Goal: Task Accomplishment & Management: Manage account settings

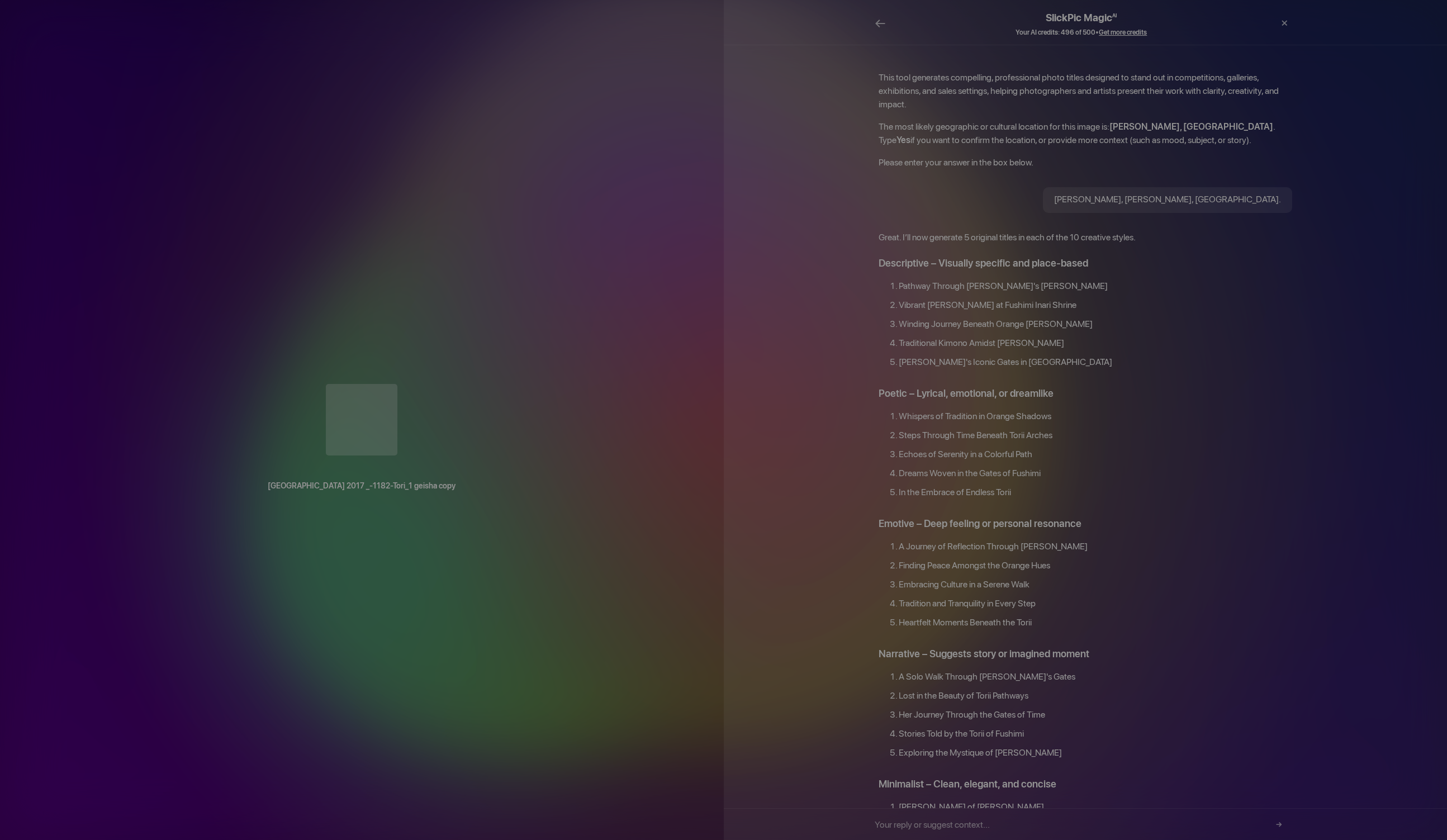
scroll to position [709, 0]
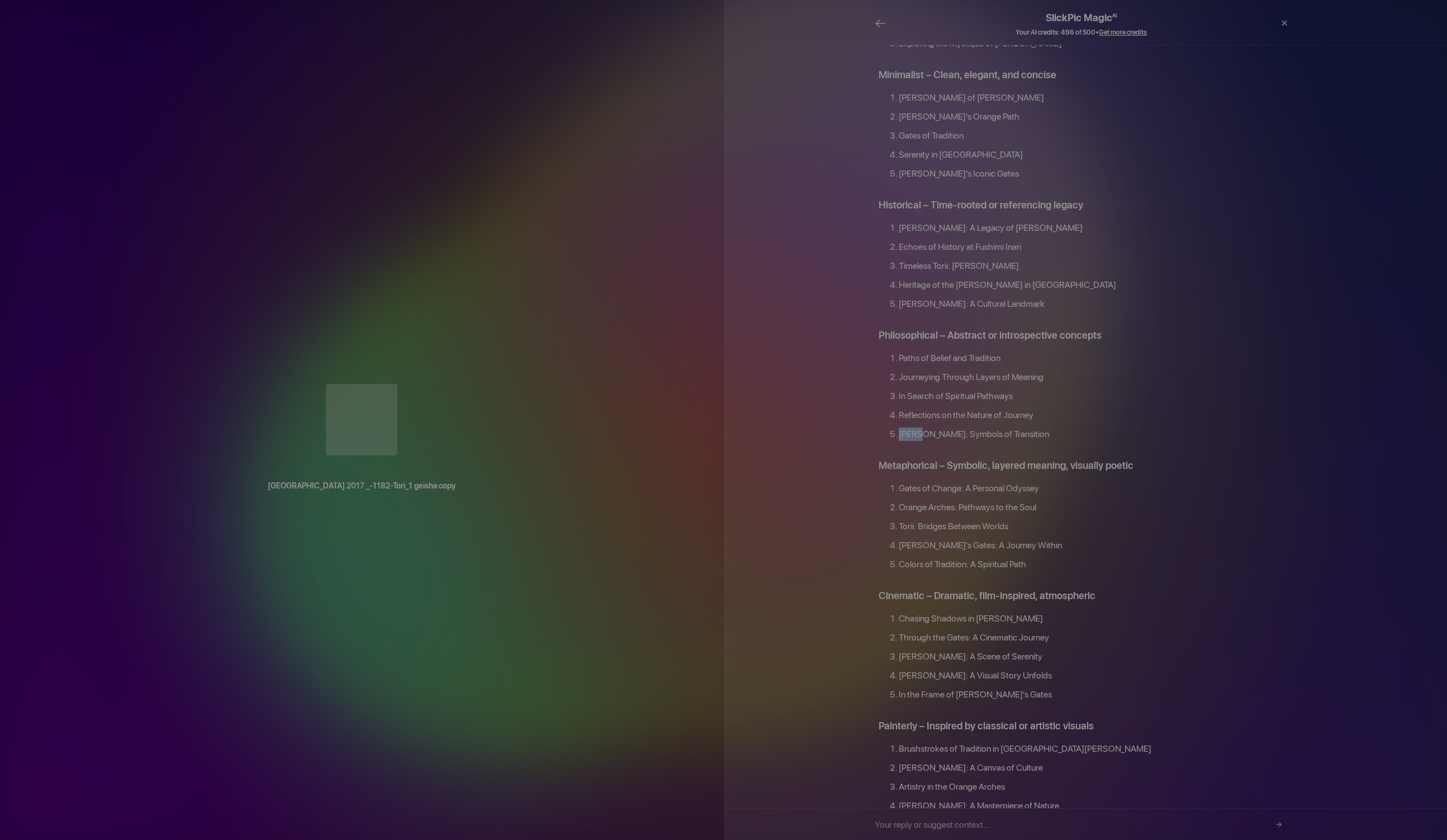
click at [891, 197] on h2 "Historical – Time-rooted or referencing legacy" at bounding box center [1085, 205] width 414 height 15
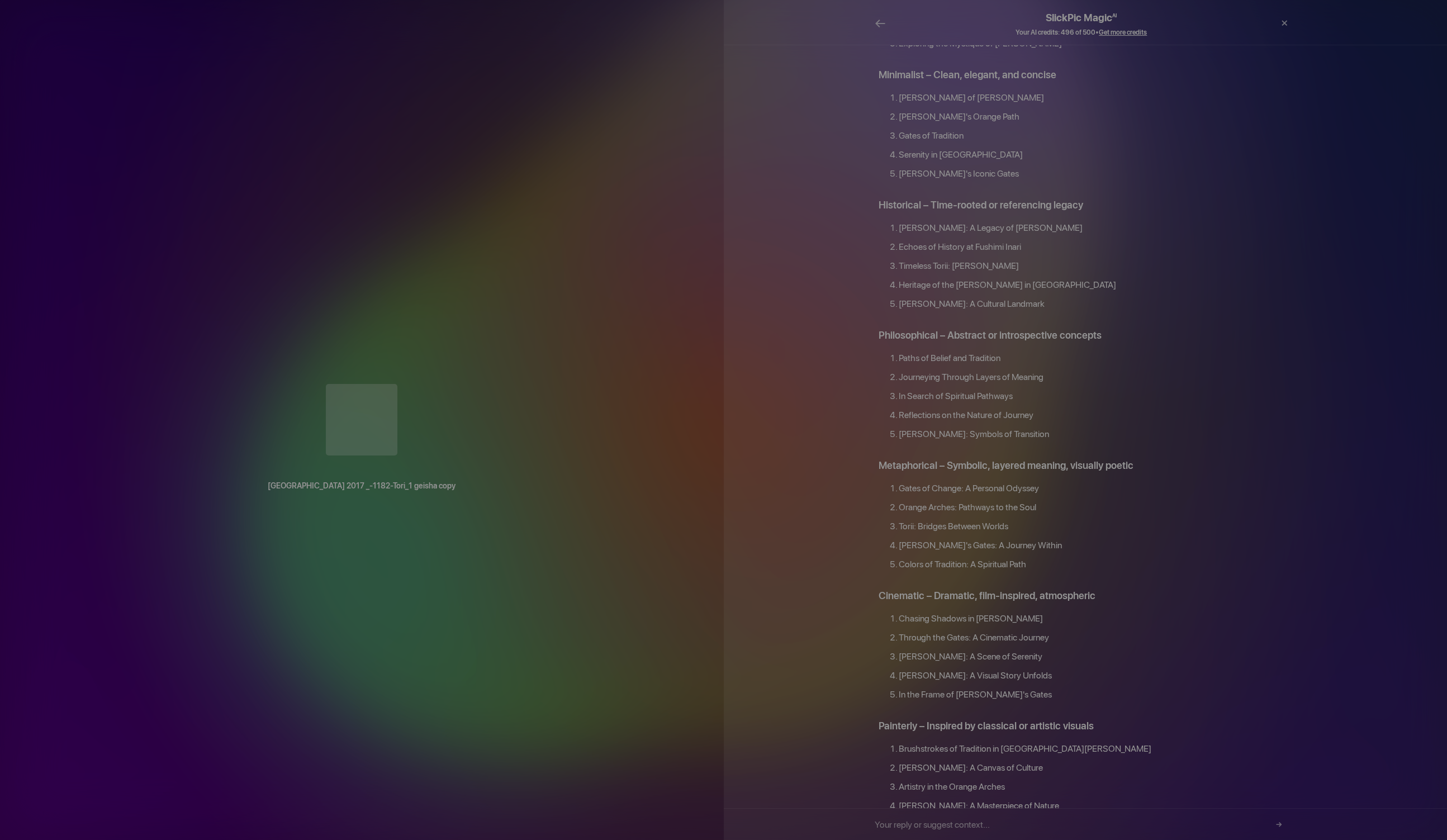
click at [928, 91] on li "[PERSON_NAME] of [PERSON_NAME]" at bounding box center [1096, 100] width 393 height 19
click at [930, 148] on li "Serenity in [GEOGRAPHIC_DATA]" at bounding box center [1096, 157] width 393 height 19
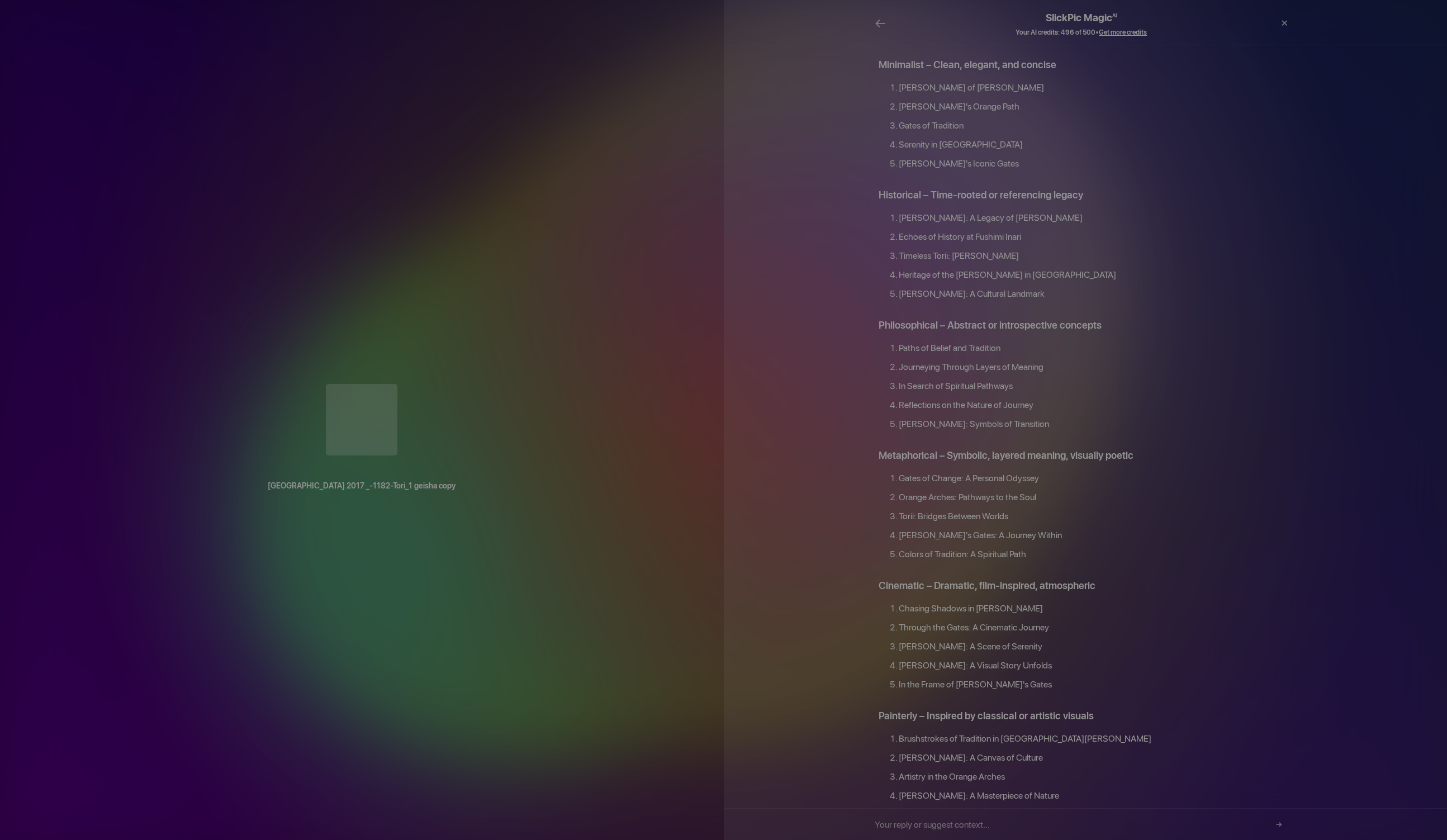
scroll to position [732, 0]
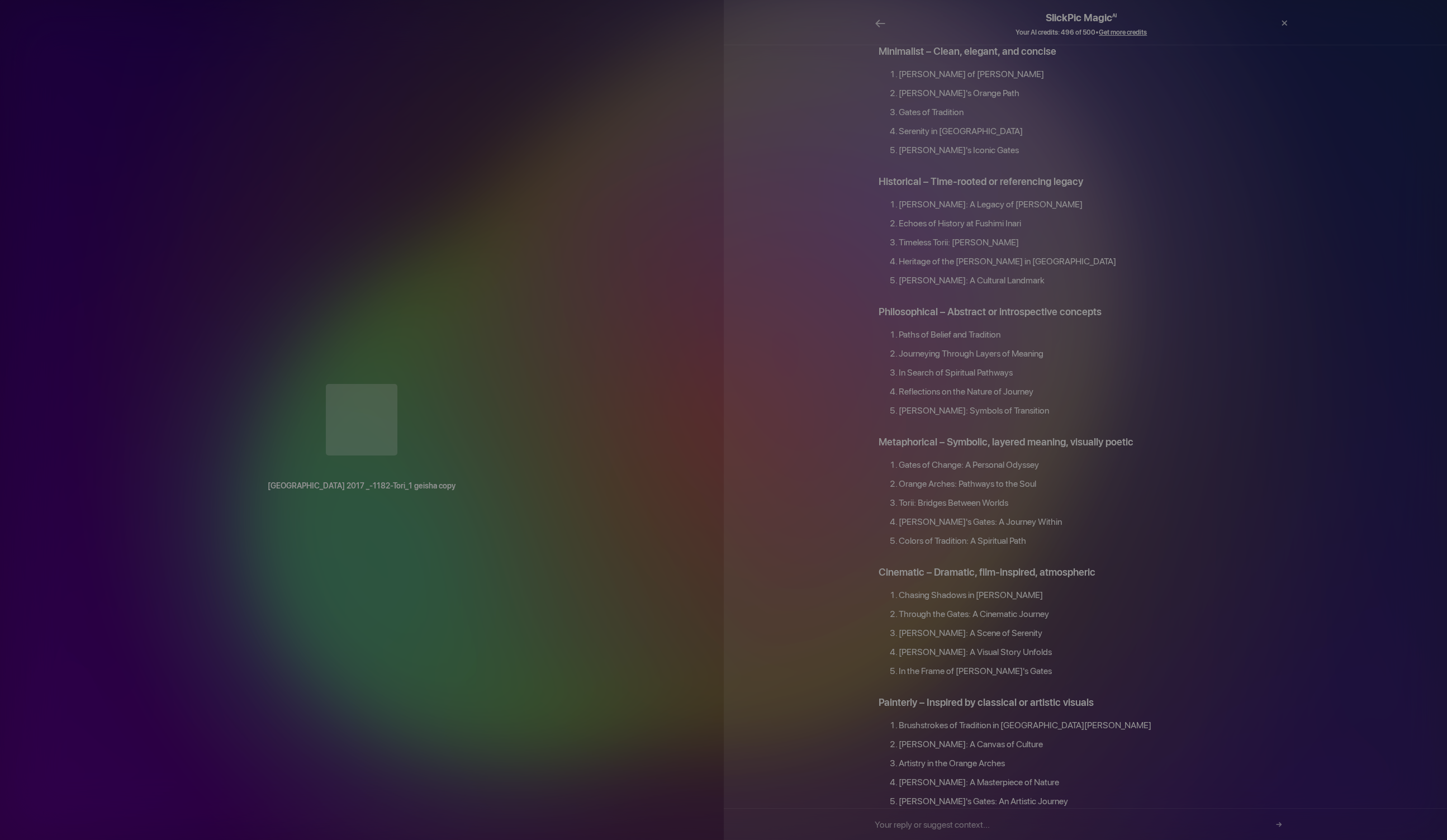
click at [900, 236] on li "Timeless Torii: [PERSON_NAME]" at bounding box center [1096, 245] width 393 height 19
click at [899, 236] on li "Timeless Torii: [PERSON_NAME]" at bounding box center [1096, 245] width 393 height 19
click at [901, 236] on li "Timeless Torii: [PERSON_NAME]" at bounding box center [1096, 245] width 393 height 19
click at [900, 236] on li "Timeless Torii: [PERSON_NAME]" at bounding box center [1096, 245] width 393 height 19
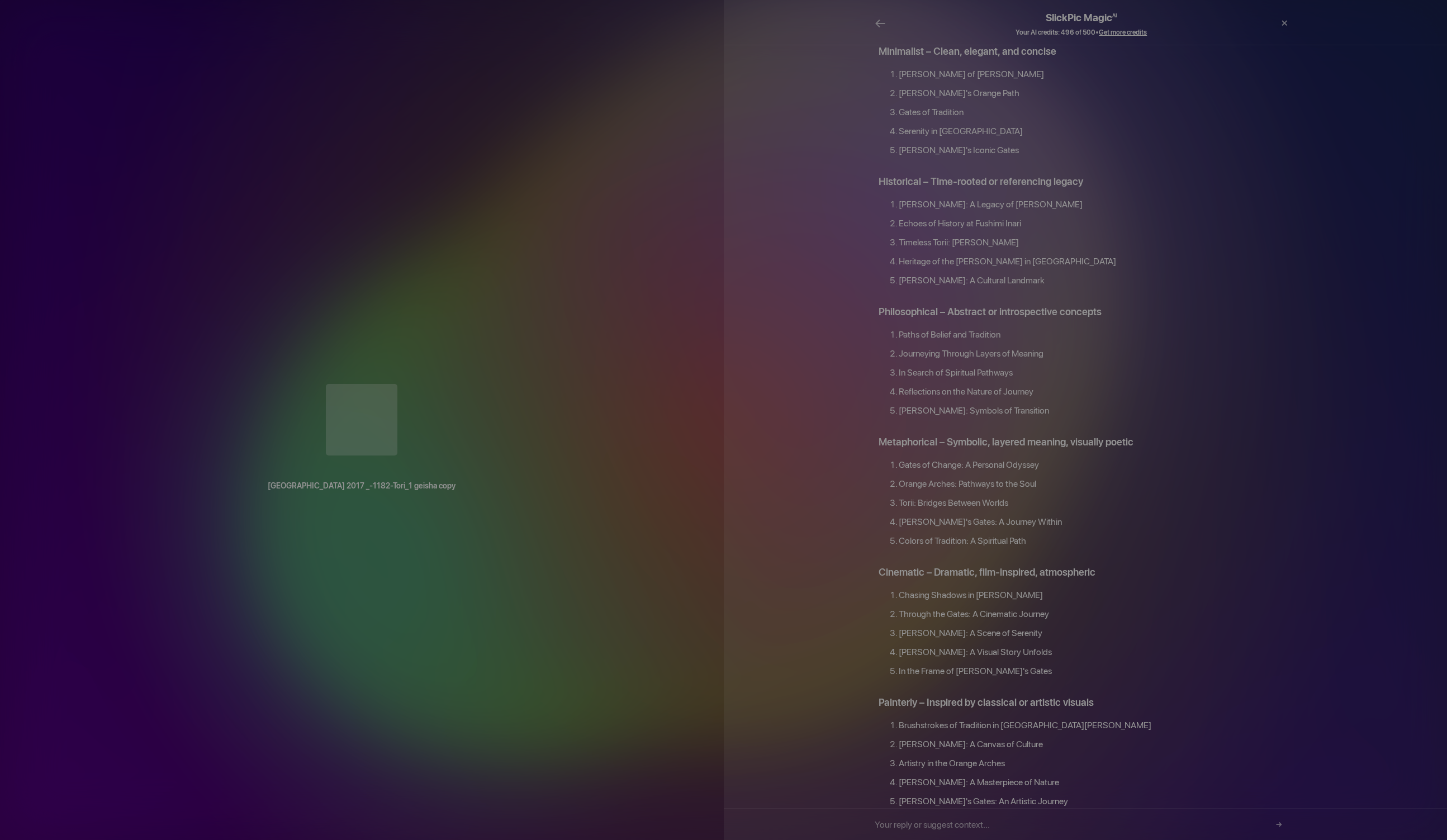
click at [899, 236] on li "Timeless Torii: [PERSON_NAME]" at bounding box center [1096, 245] width 393 height 19
copy ol "Timeless Torii: [PERSON_NAME]"
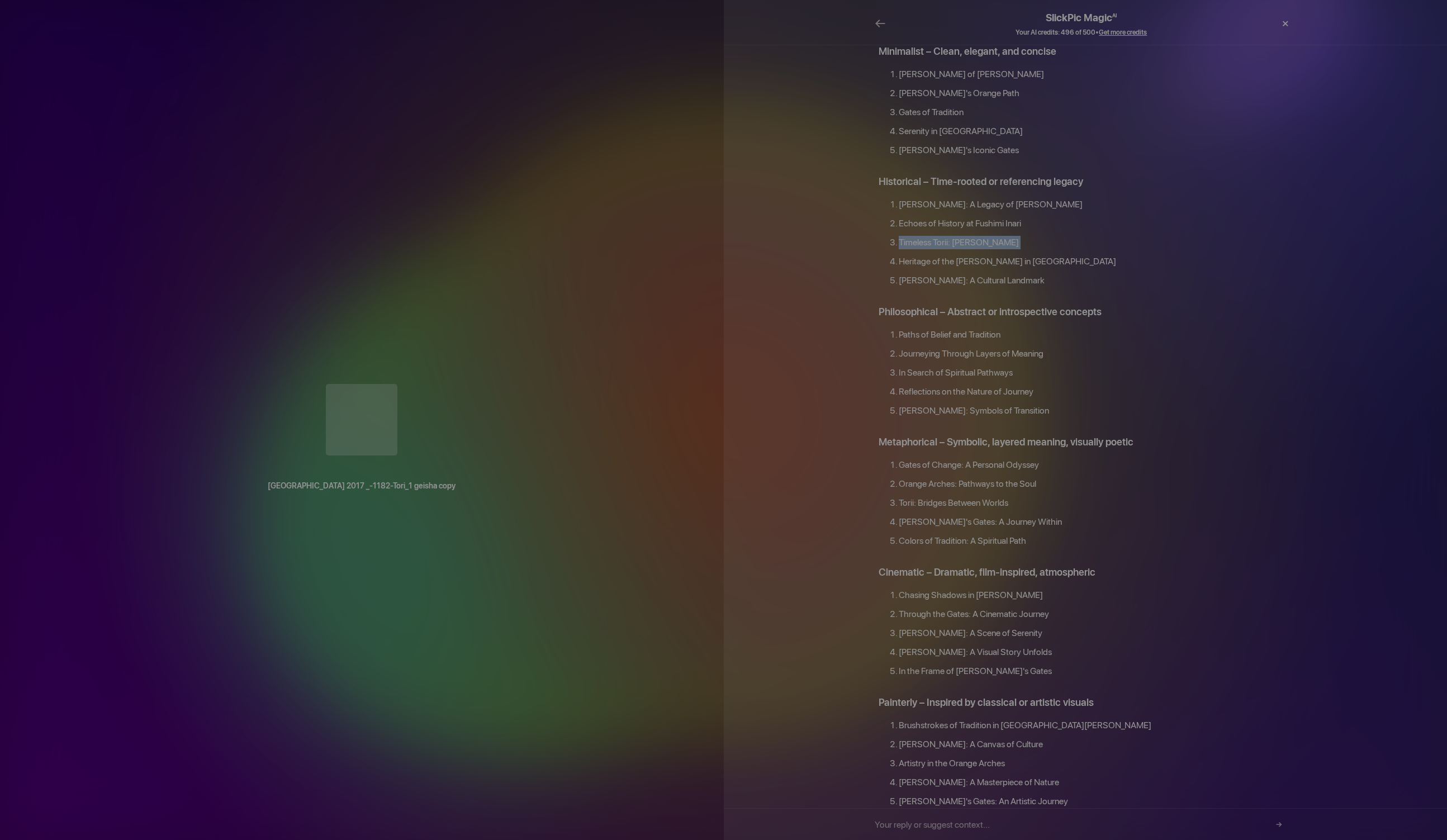
click at [1284, 25] on div "×" at bounding box center [1285, 23] width 34 height 22
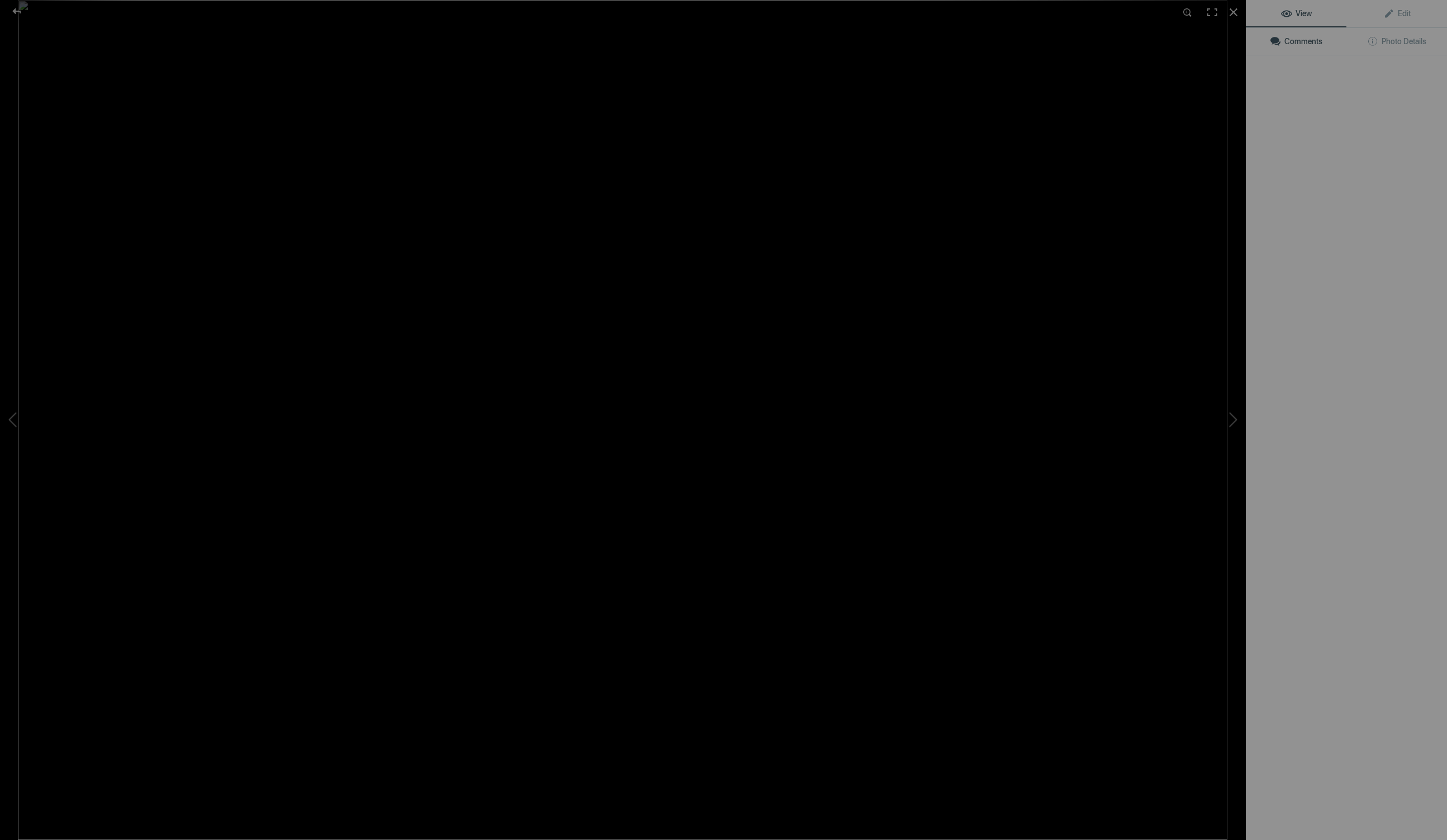
click at [798, 215] on img at bounding box center [622, 420] width 1209 height 840
click at [289, 55] on img at bounding box center [623, 420] width 1195 height 797
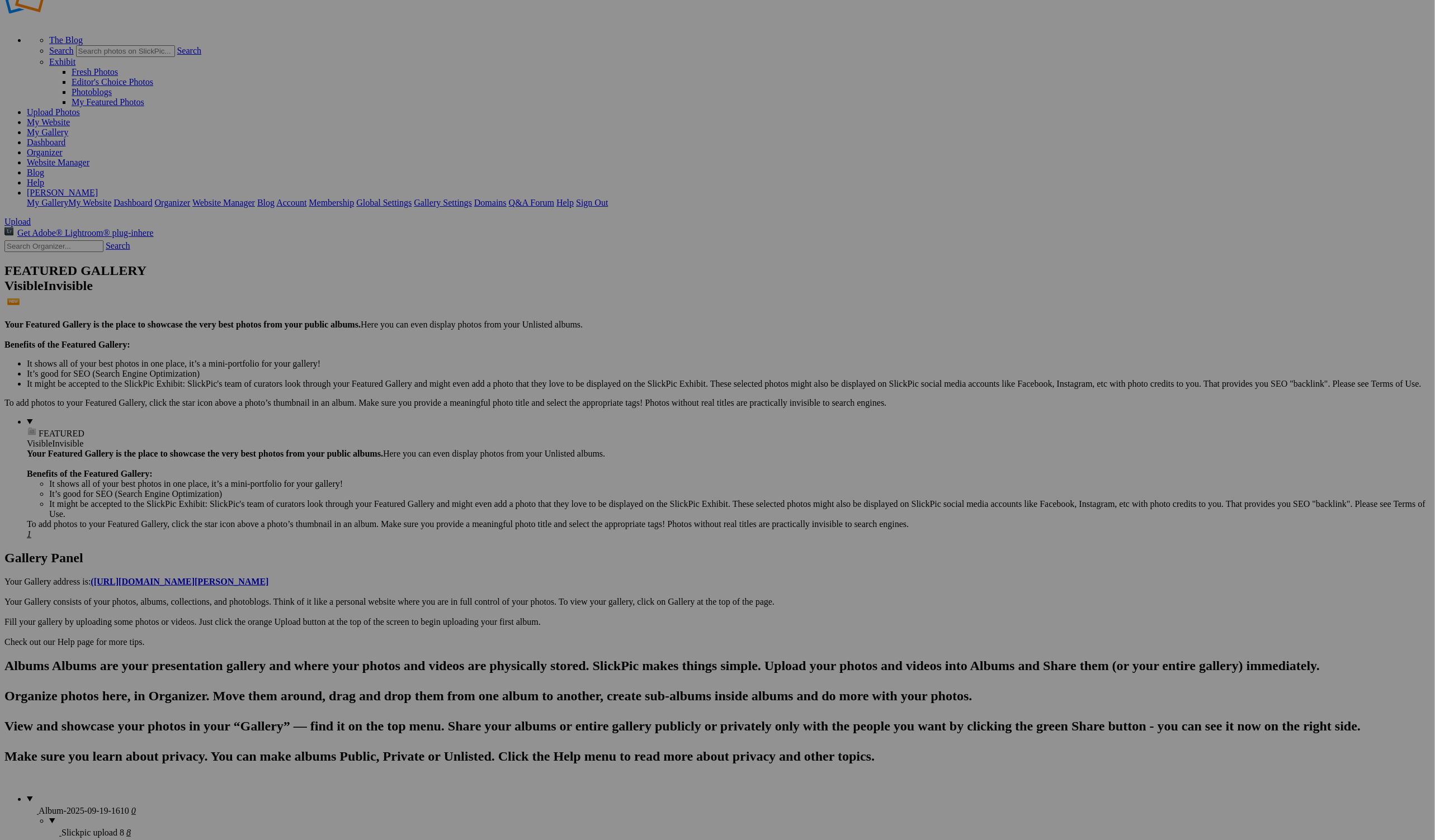
scroll to position [20, 0]
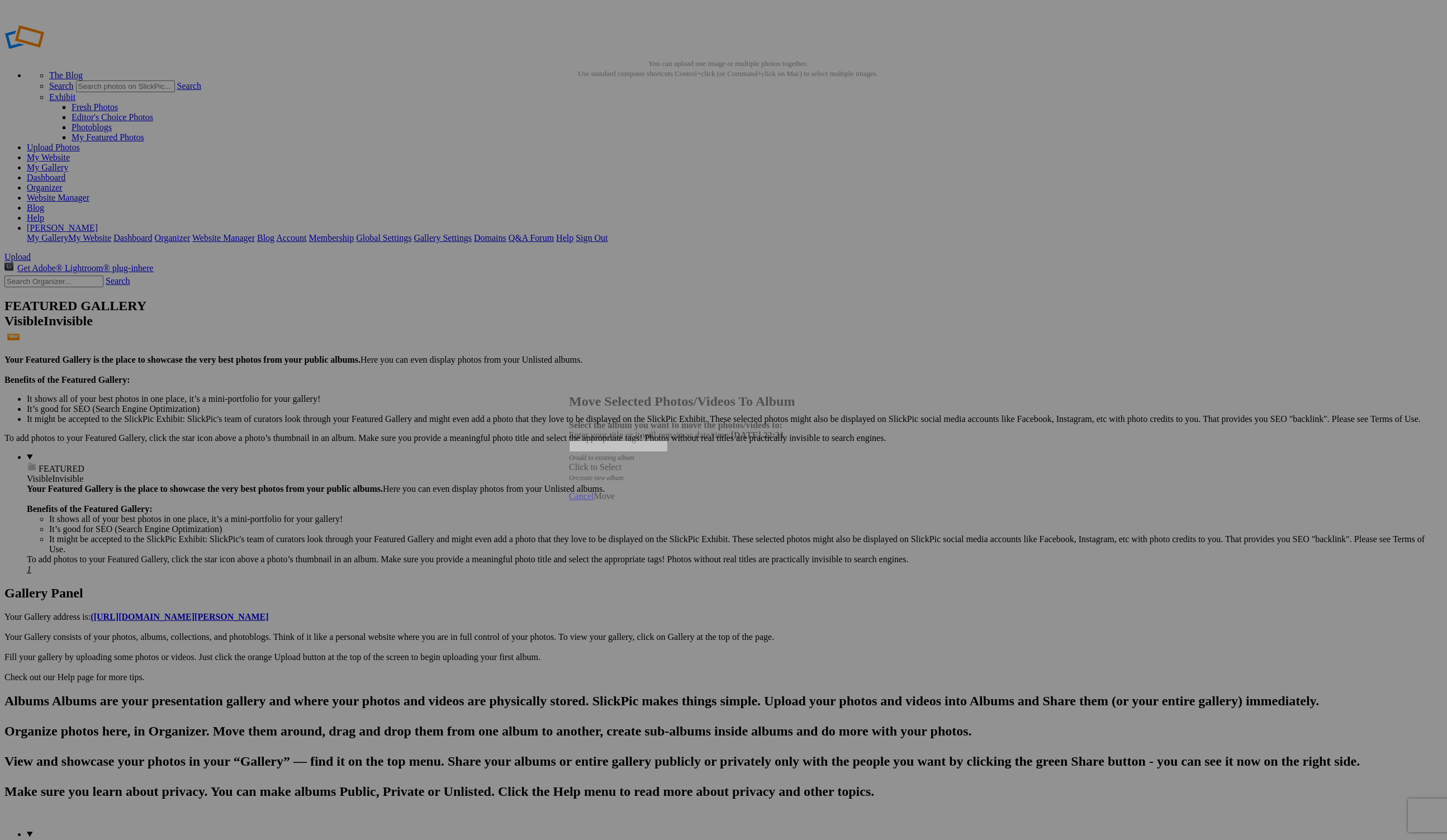
click at [589, 229] on div at bounding box center [717, 420] width 1434 height 840
drag, startPoint x: 753, startPoint y: 231, endPoint x: 749, endPoint y: 237, distance: 7.2
drag, startPoint x: 666, startPoint y: 300, endPoint x: 659, endPoint y: 303, distance: 7.6
drag, startPoint x: 641, startPoint y: 294, endPoint x: 629, endPoint y: 289, distance: 13.0
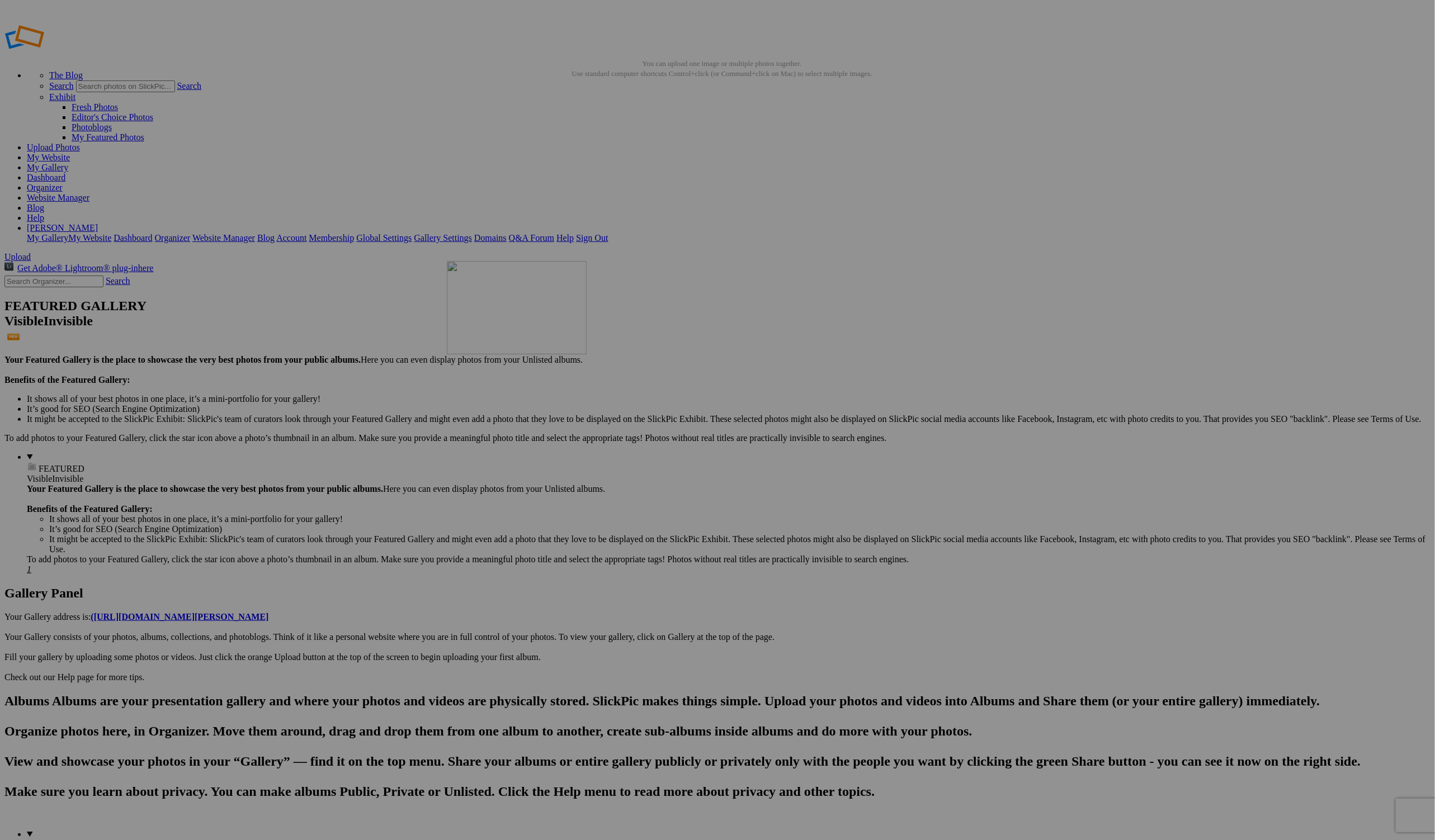
drag, startPoint x: 724, startPoint y: 289, endPoint x: 601, endPoint y: 346, distance: 135.6
drag, startPoint x: 553, startPoint y: 358, endPoint x: 547, endPoint y: 358, distance: 6.0
drag, startPoint x: 537, startPoint y: 361, endPoint x: 550, endPoint y: 351, distance: 16.4
drag, startPoint x: 714, startPoint y: 337, endPoint x: 676, endPoint y: 336, distance: 38.0
drag, startPoint x: 658, startPoint y: 330, endPoint x: 650, endPoint y: 331, distance: 8.1
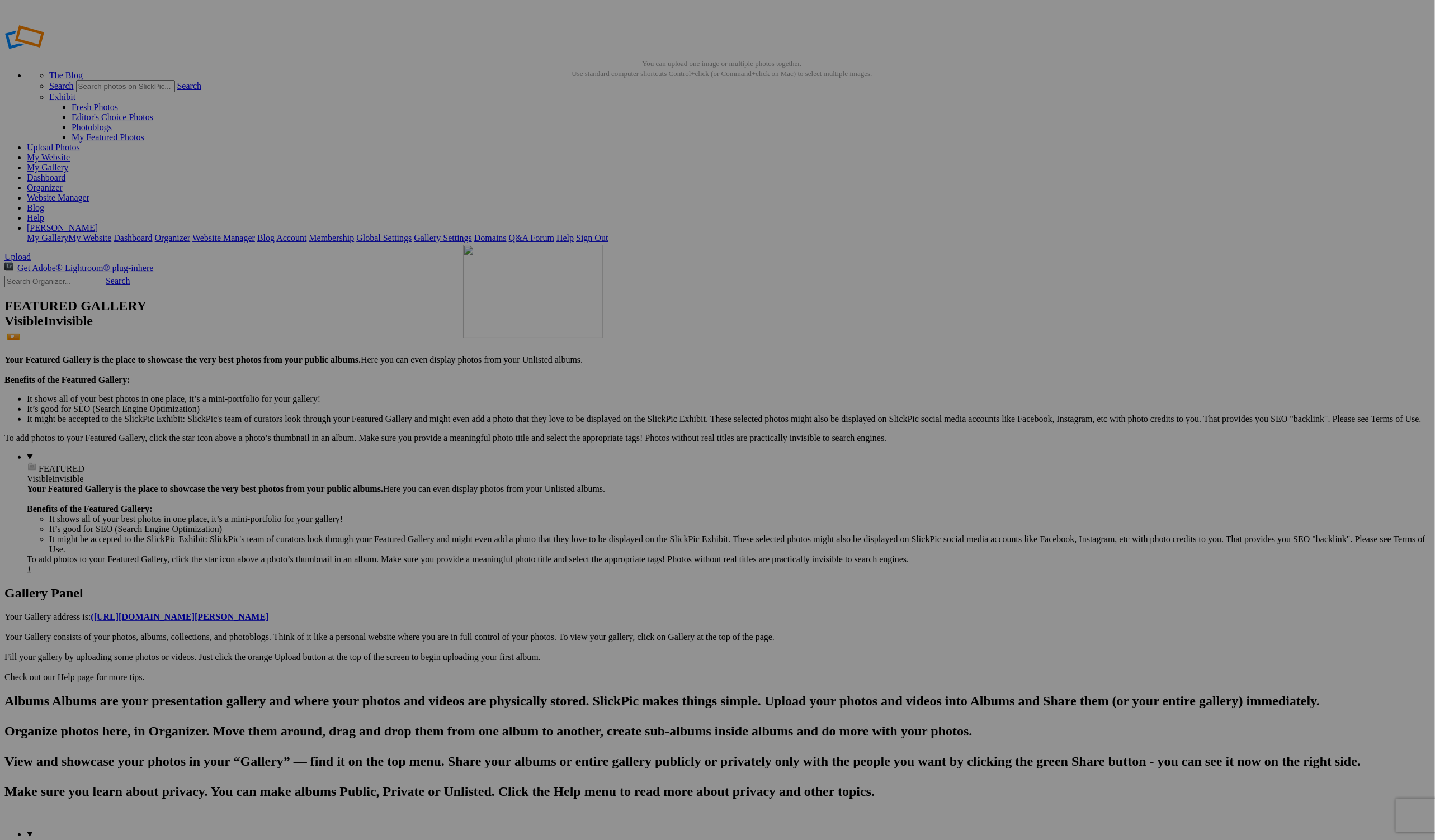
drag, startPoint x: 628, startPoint y: 333, endPoint x: 628, endPoint y: 324, distance: 9.0
drag, startPoint x: 801, startPoint y: 288, endPoint x: 804, endPoint y: 283, distance: 5.8
drag, startPoint x: 799, startPoint y: 293, endPoint x: 805, endPoint y: 317, distance: 24.7
drag, startPoint x: 1026, startPoint y: 374, endPoint x: 1006, endPoint y: 375, distance: 20.0
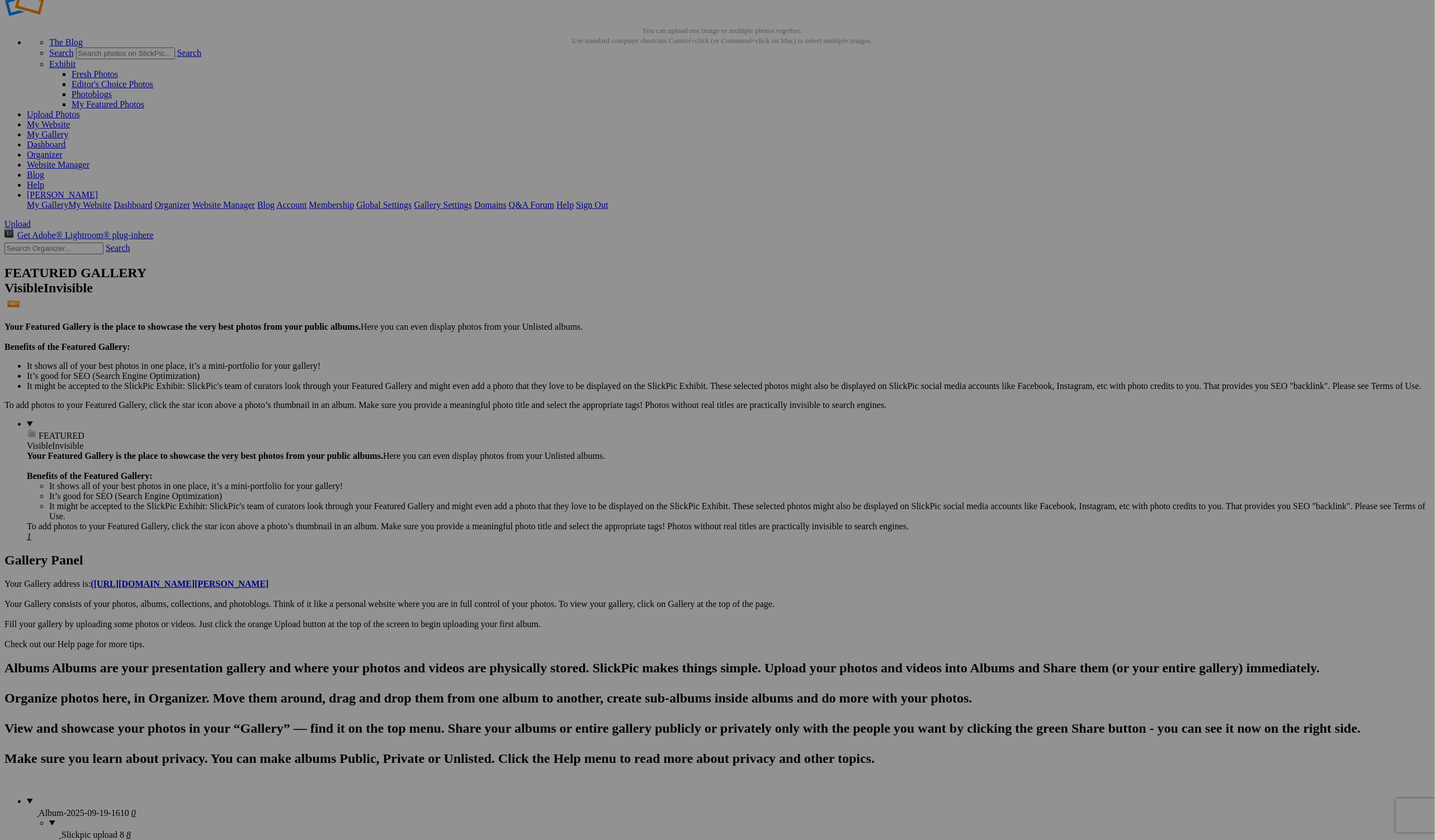
scroll to position [34, 0]
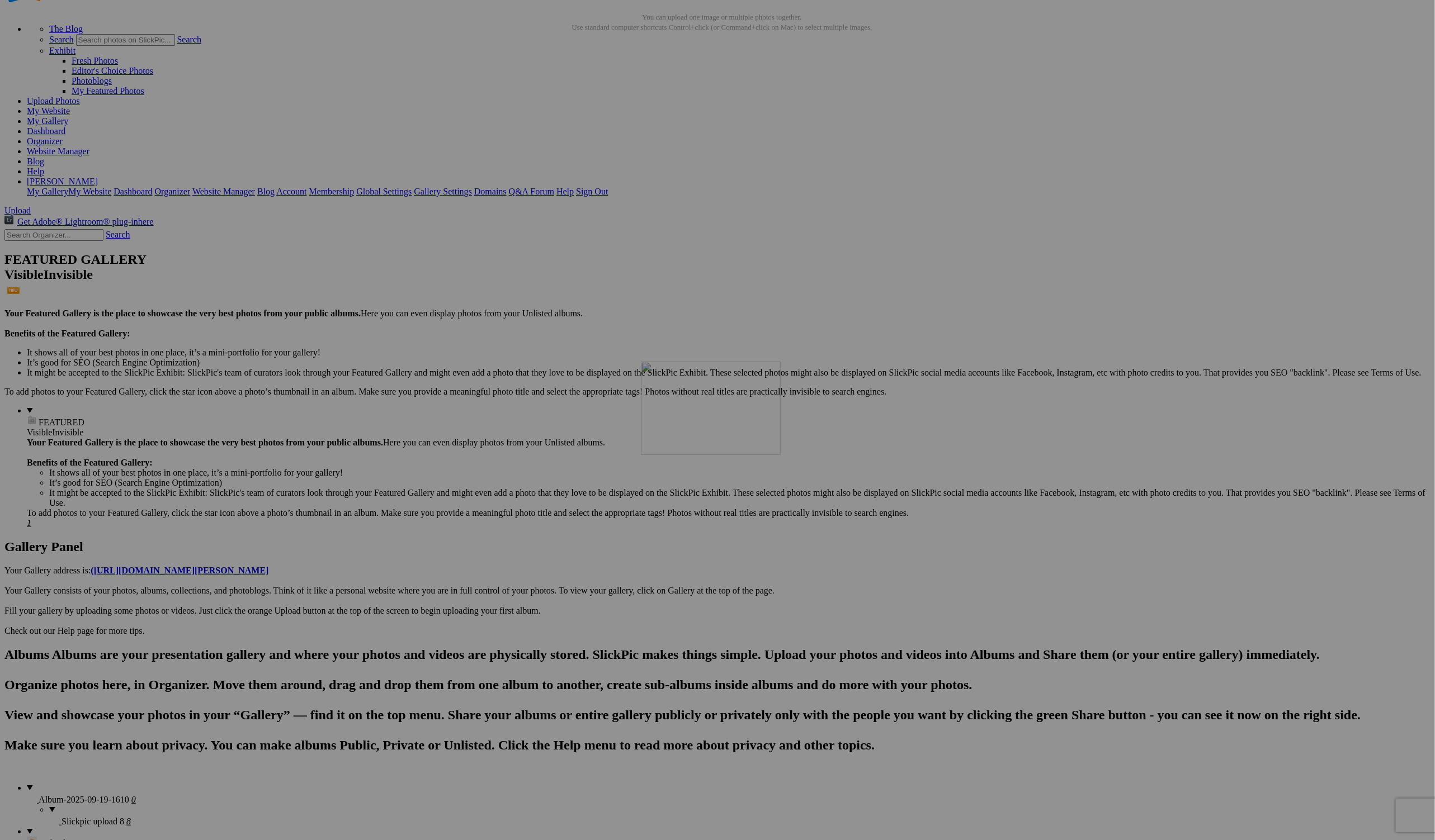
scroll to position [41, 0]
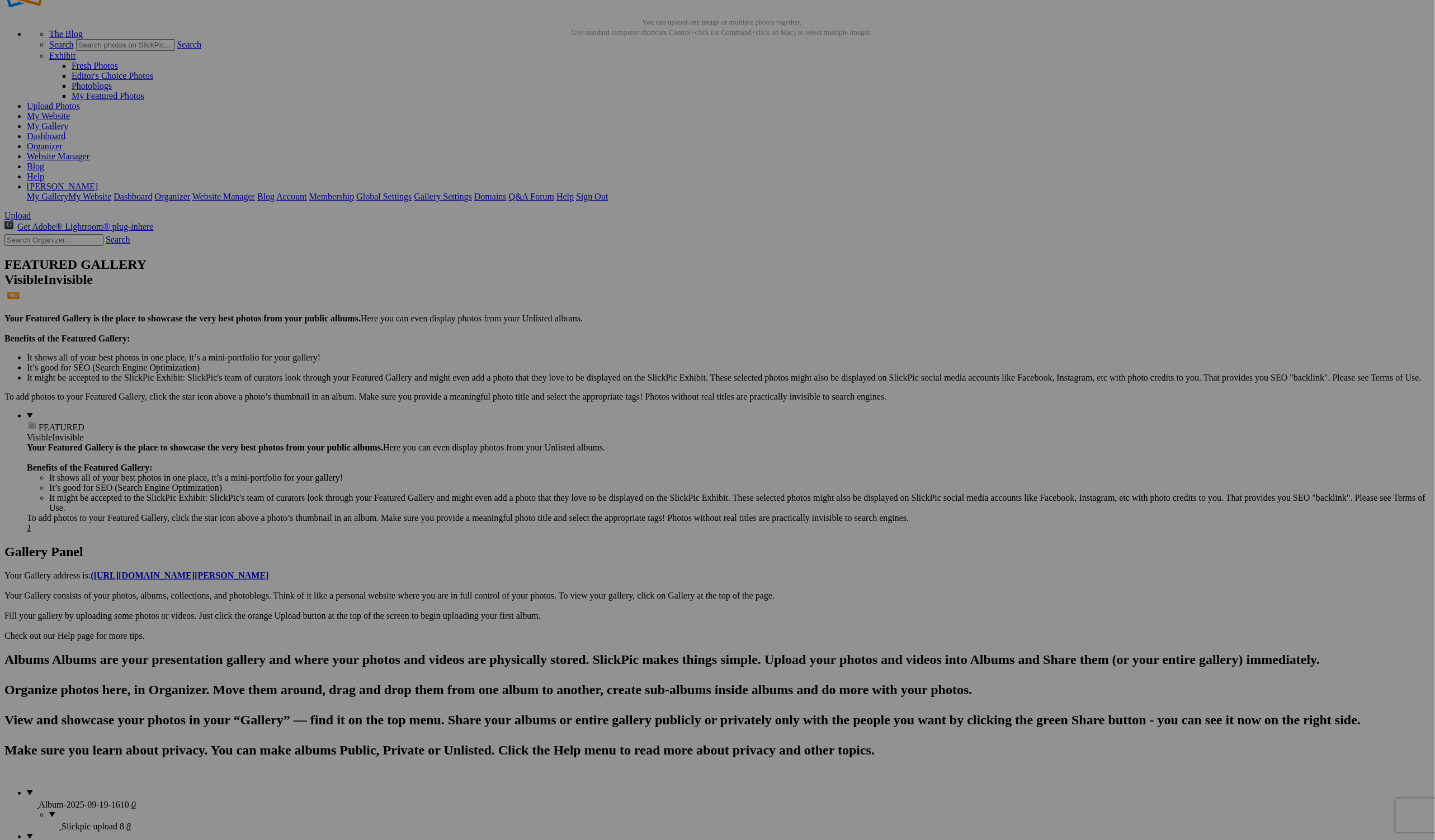
drag, startPoint x: 798, startPoint y: 455, endPoint x: 987, endPoint y: 406, distance: 195.2
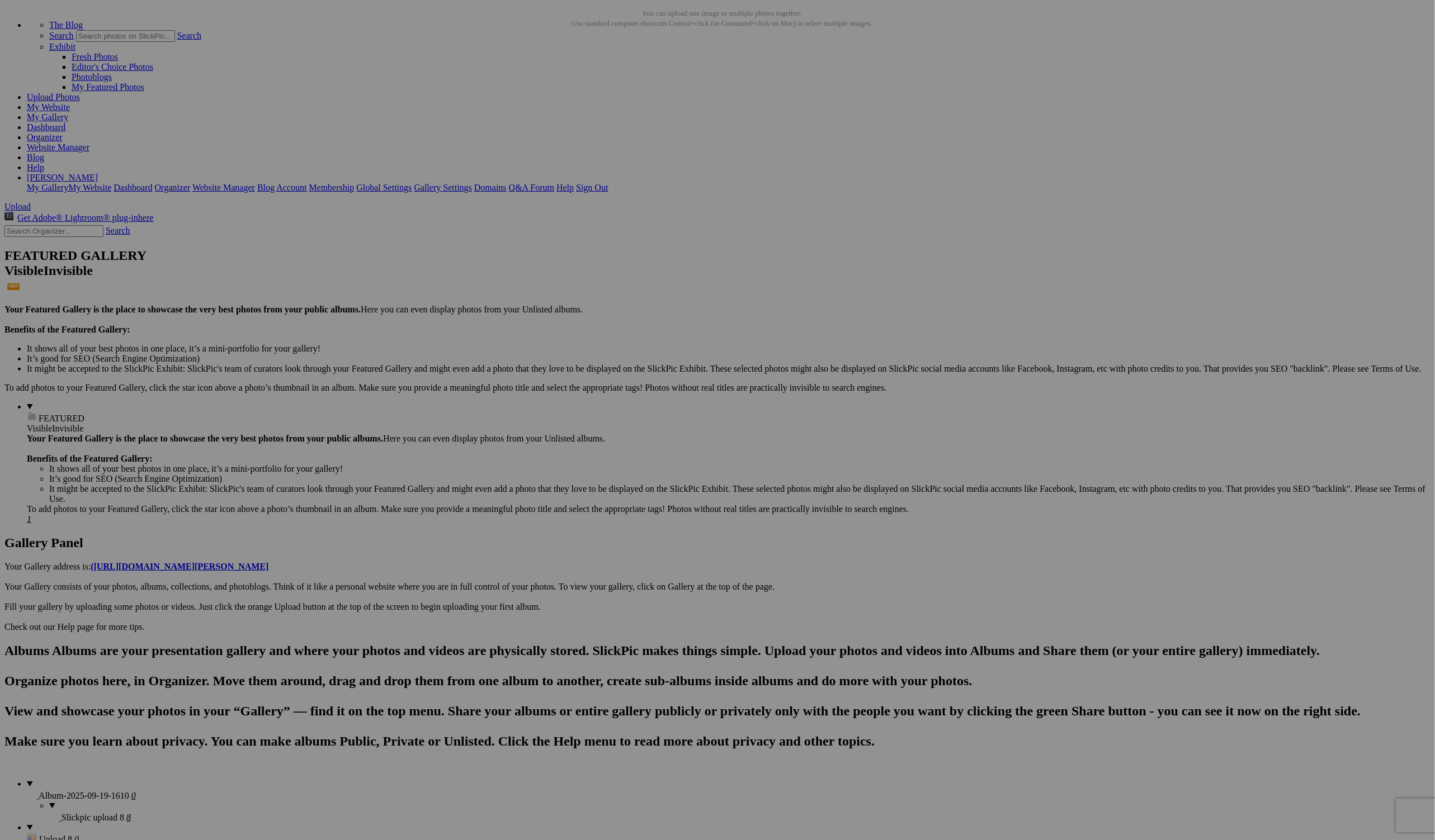
scroll to position [55, 0]
drag, startPoint x: 1011, startPoint y: 457, endPoint x: 683, endPoint y: 834, distance: 499.7
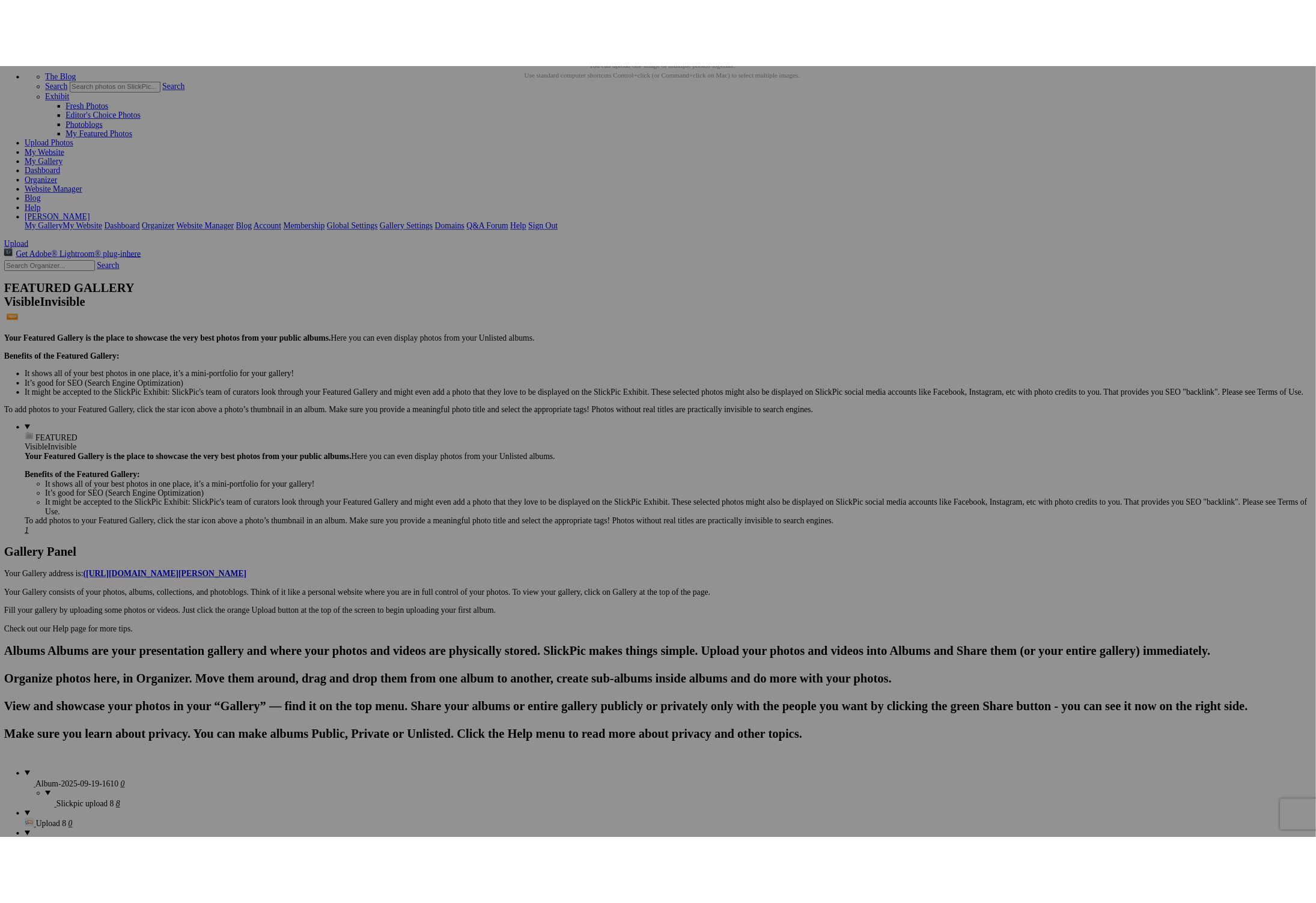
scroll to position [68, 0]
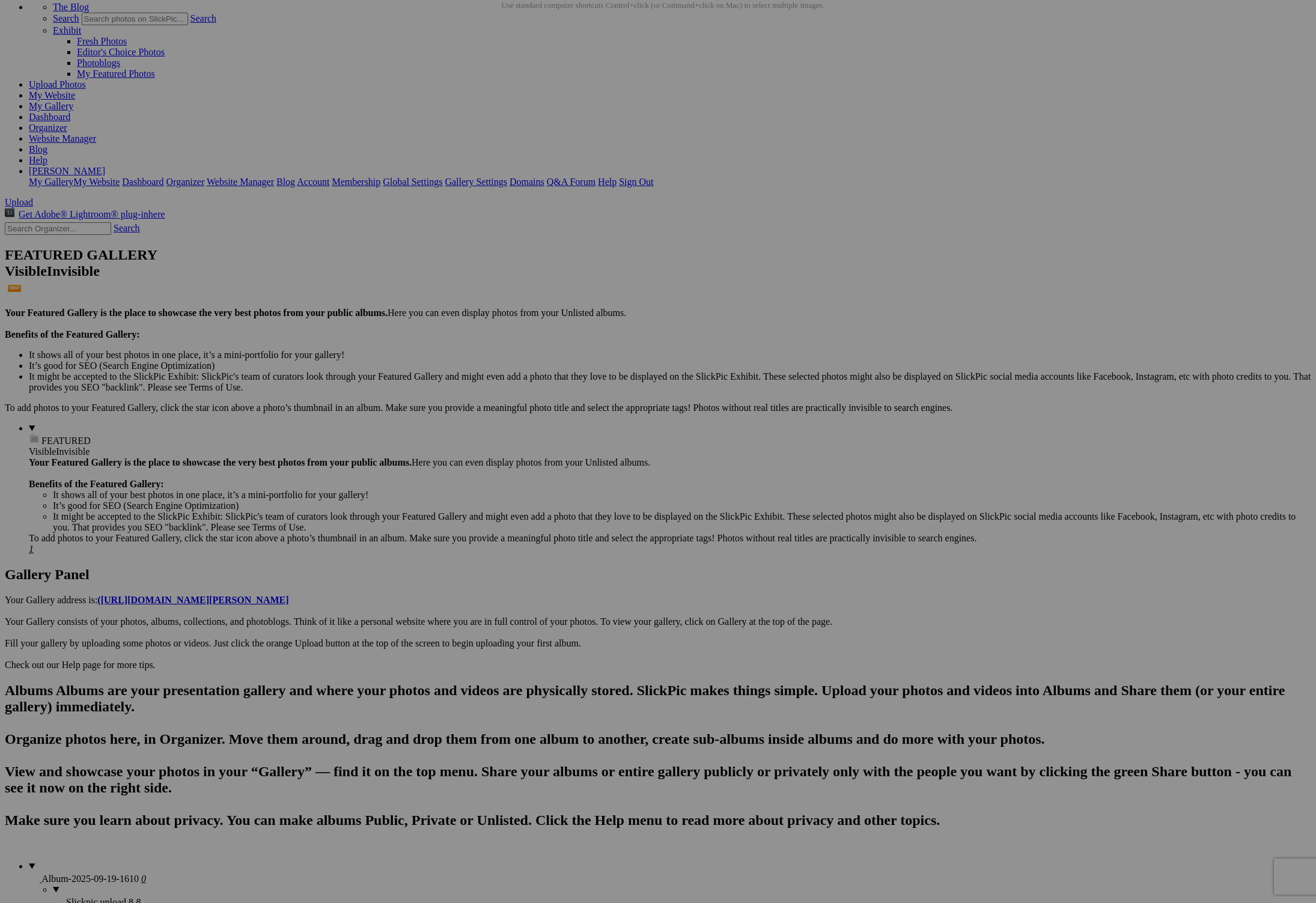
scroll to position [76, 0]
drag, startPoint x: 884, startPoint y: 298, endPoint x: 882, endPoint y: 289, distance: 9.2
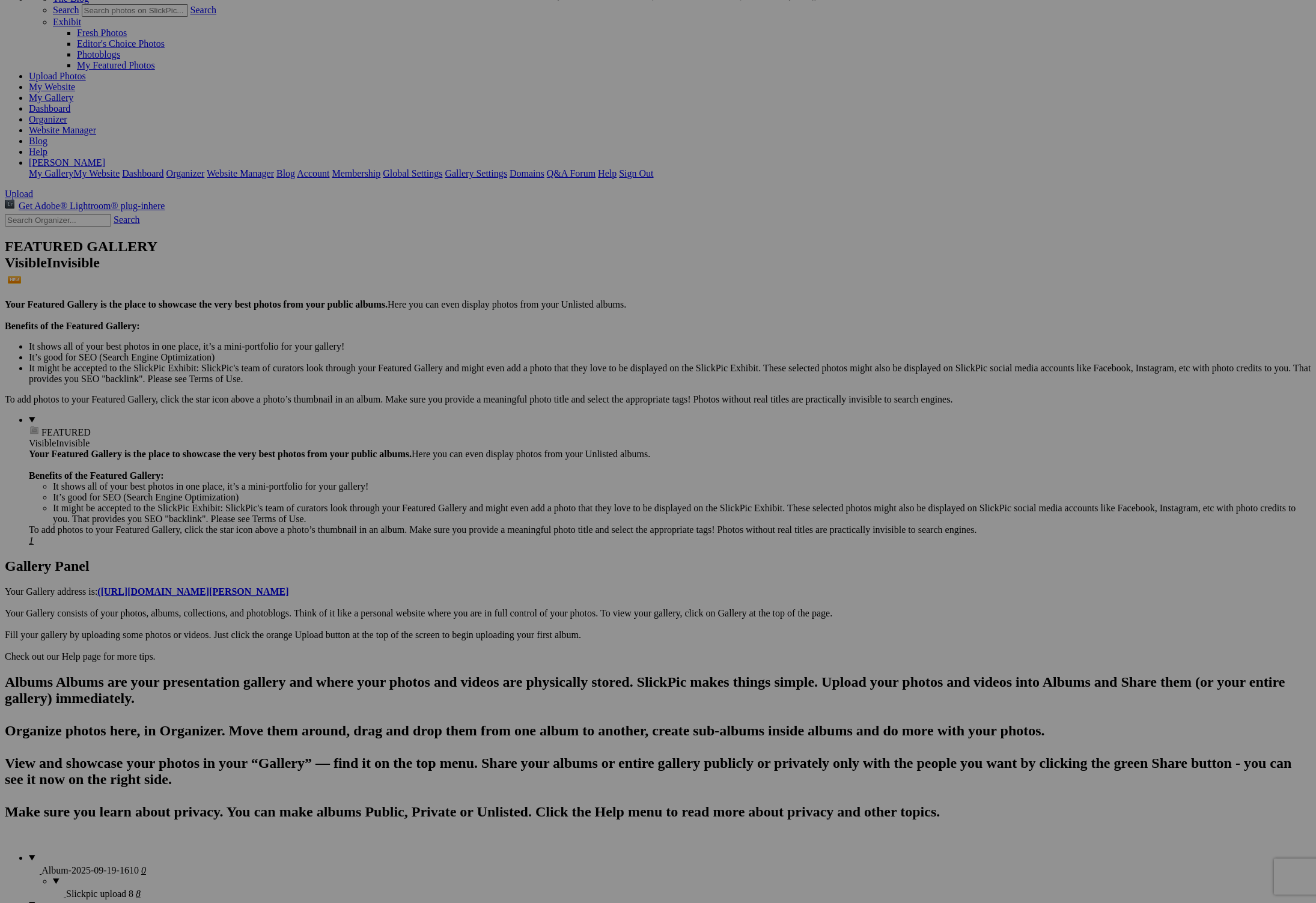
scroll to position [74, 0]
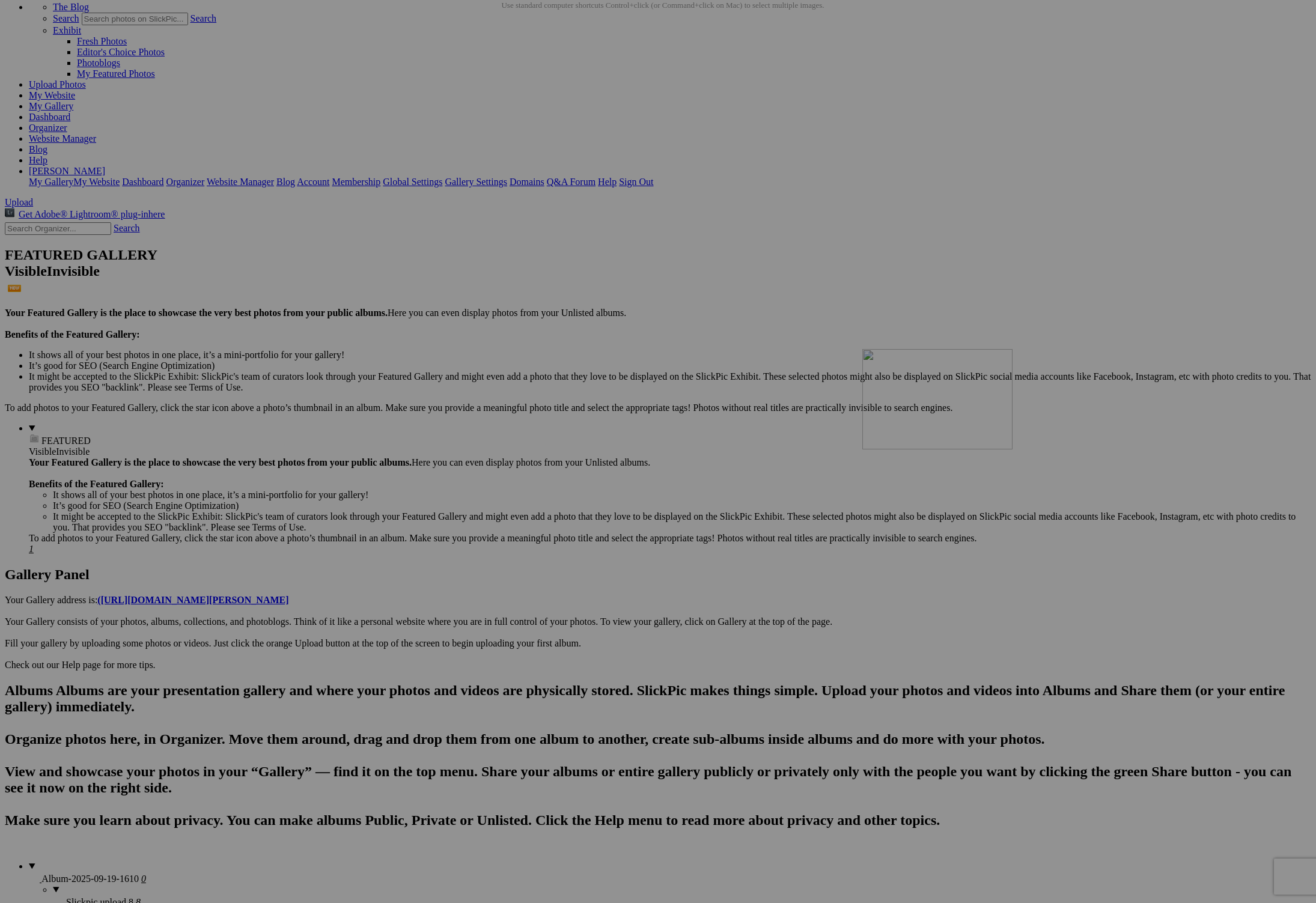
drag, startPoint x: 1036, startPoint y: 459, endPoint x: 1035, endPoint y: 453, distance: 6.1
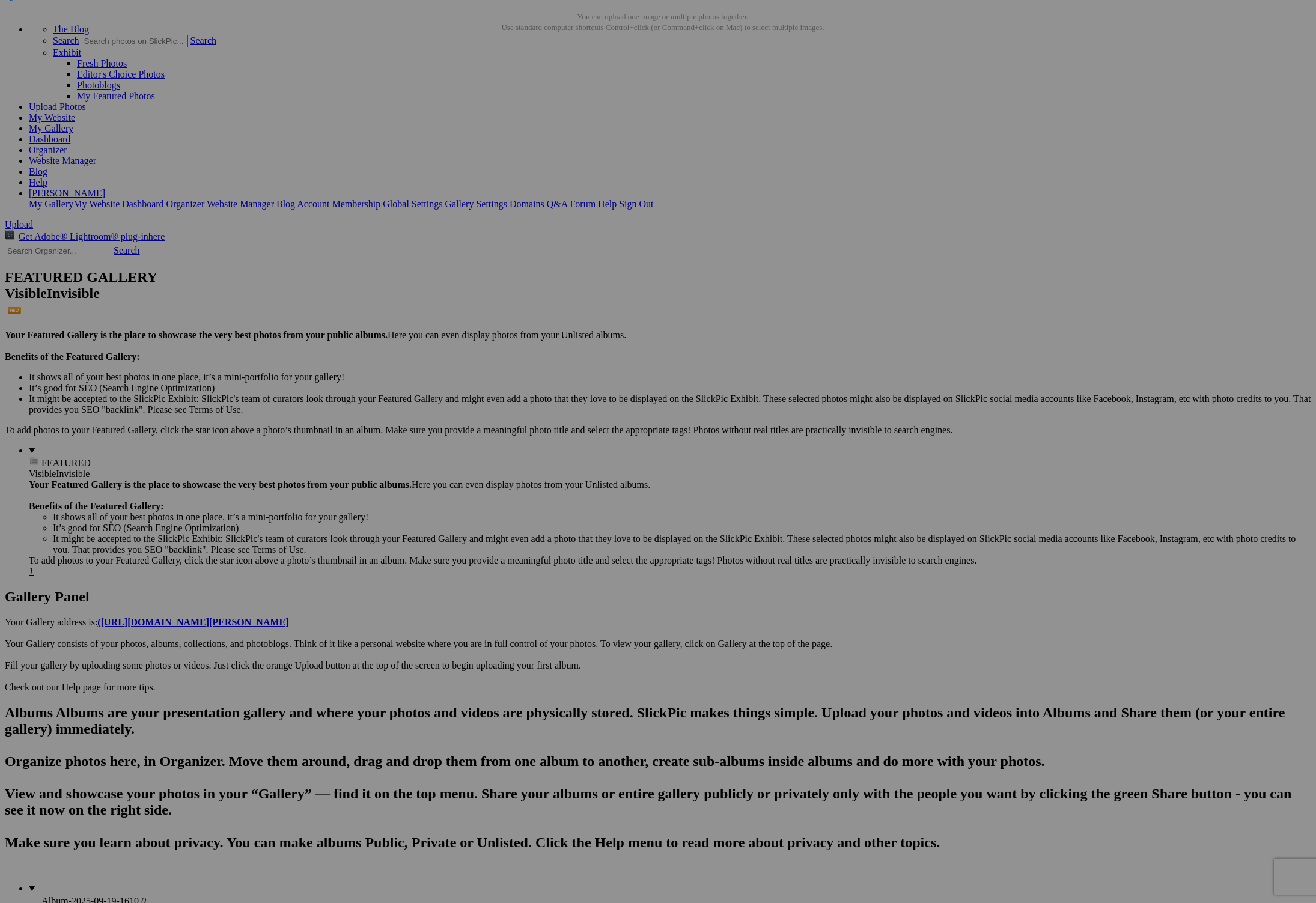
scroll to position [23, 0]
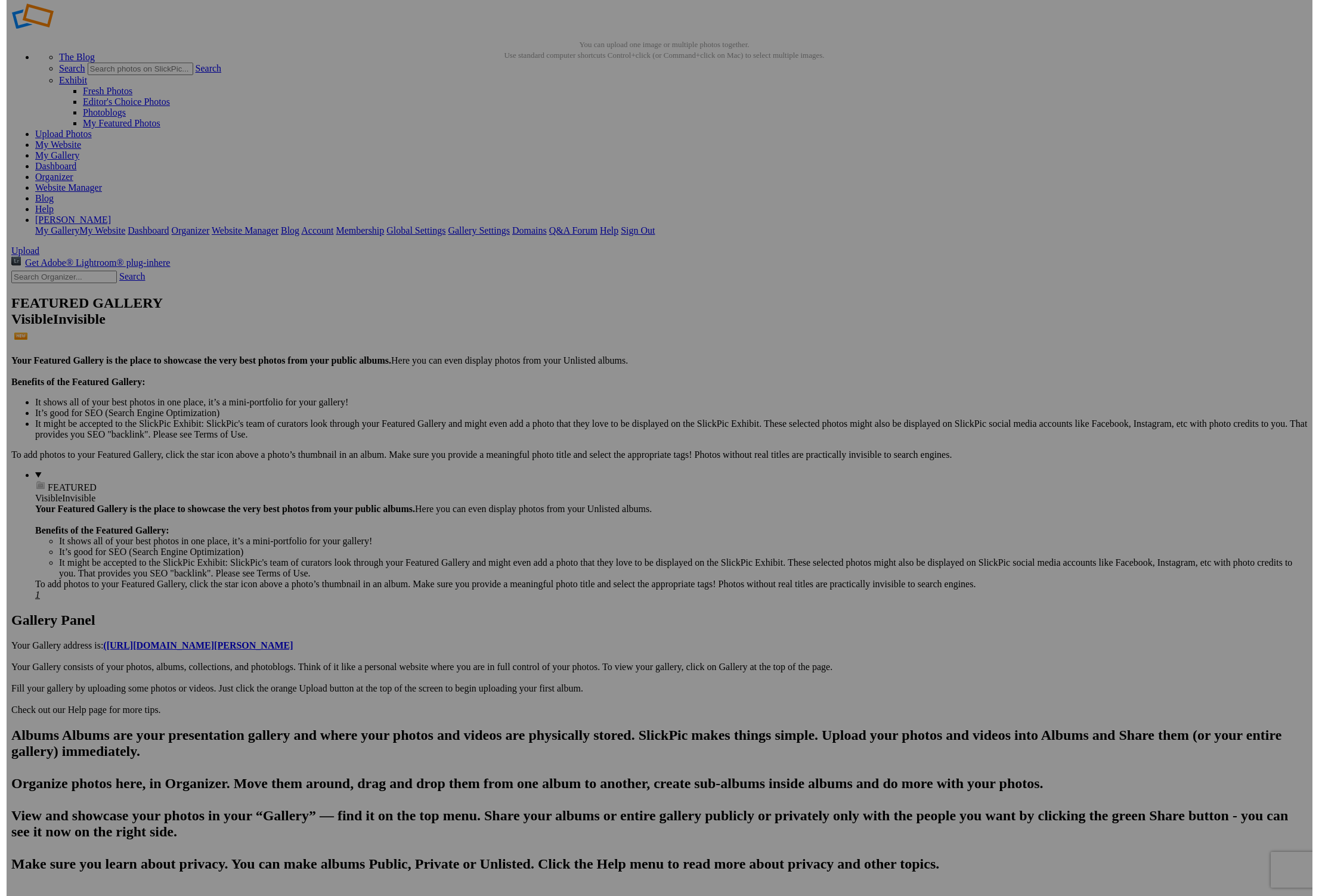
scroll to position [0, 0]
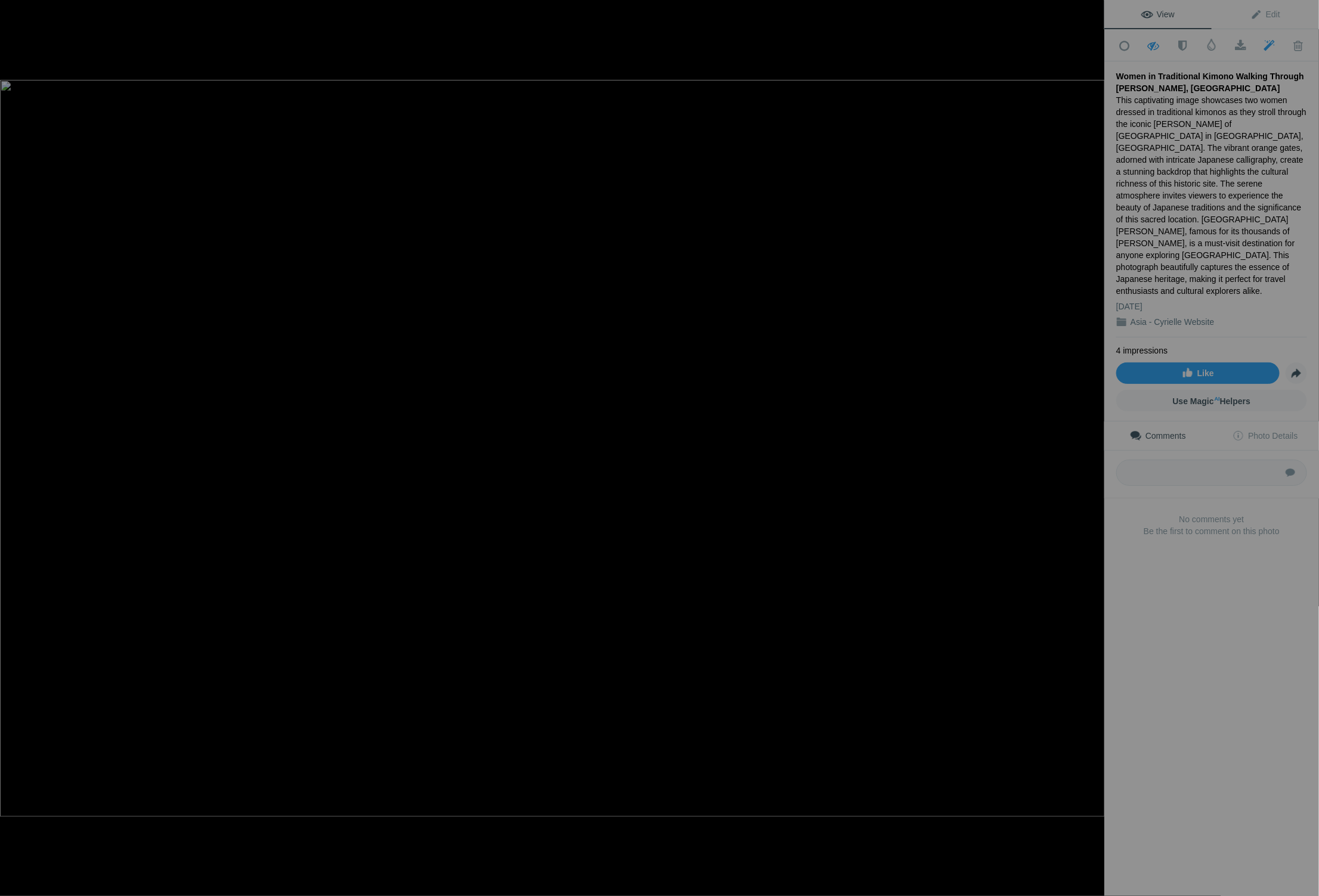
click at [1025, 892] on div at bounding box center [552, 528] width 1105 height 896
click at [1080, 893] on div at bounding box center [552, 528] width 1105 height 896
click at [1079, 889] on div at bounding box center [552, 528] width 1105 height 896
